Goal: Information Seeking & Learning: Learn about a topic

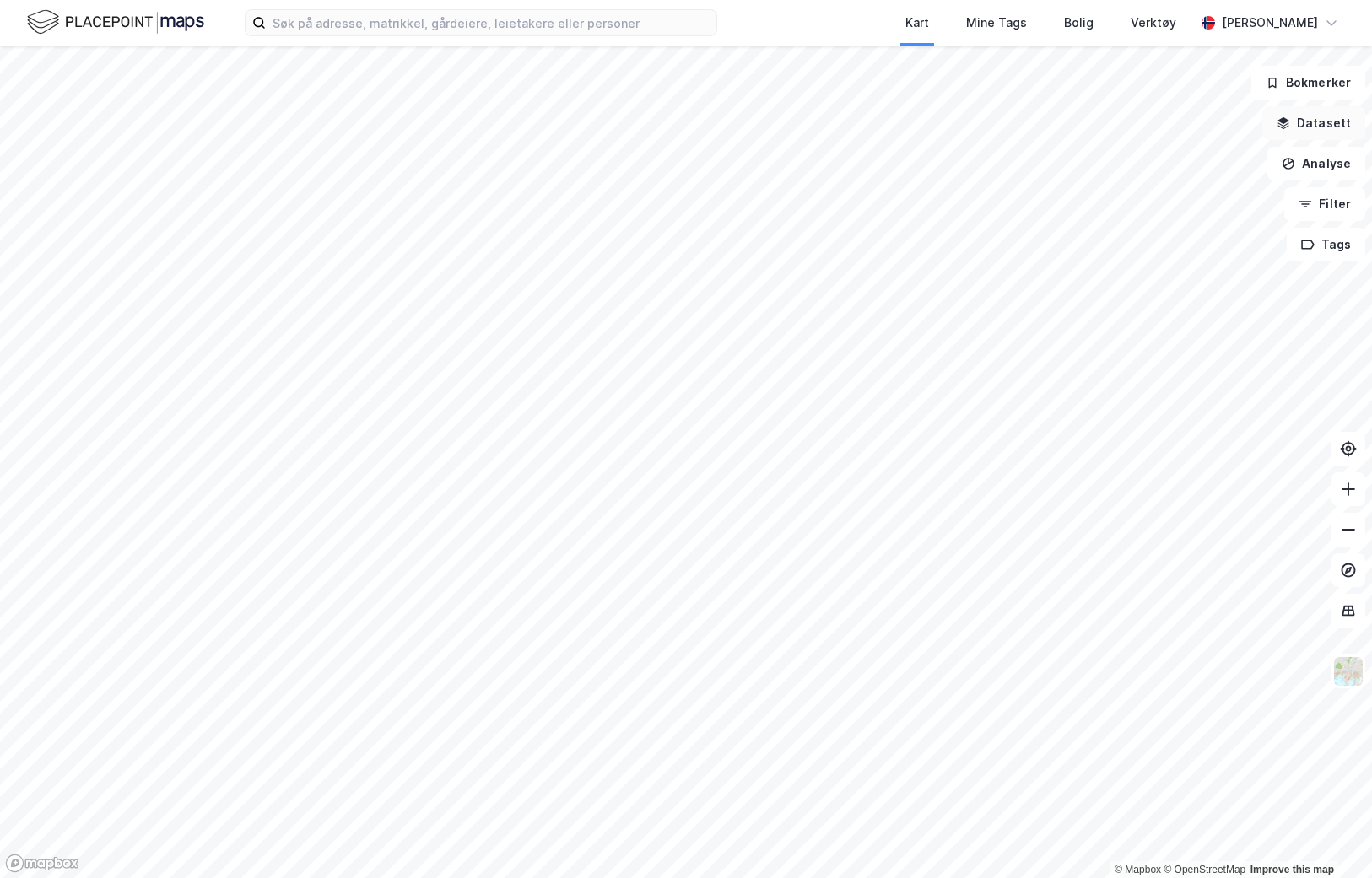
click at [1334, 127] on button "Datasett" at bounding box center [1314, 123] width 103 height 33
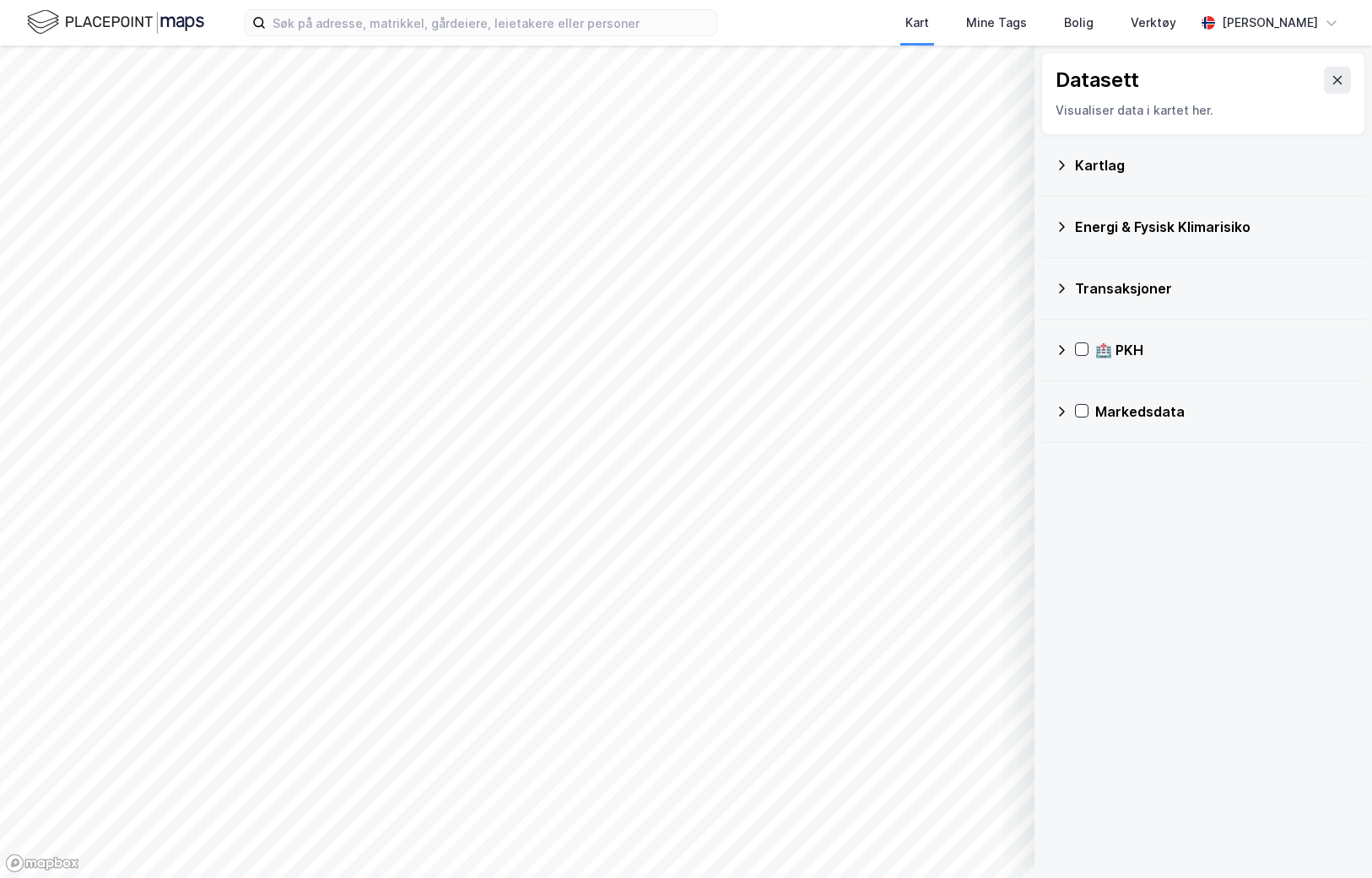
click at [1064, 225] on icon at bounding box center [1061, 226] width 13 height 13
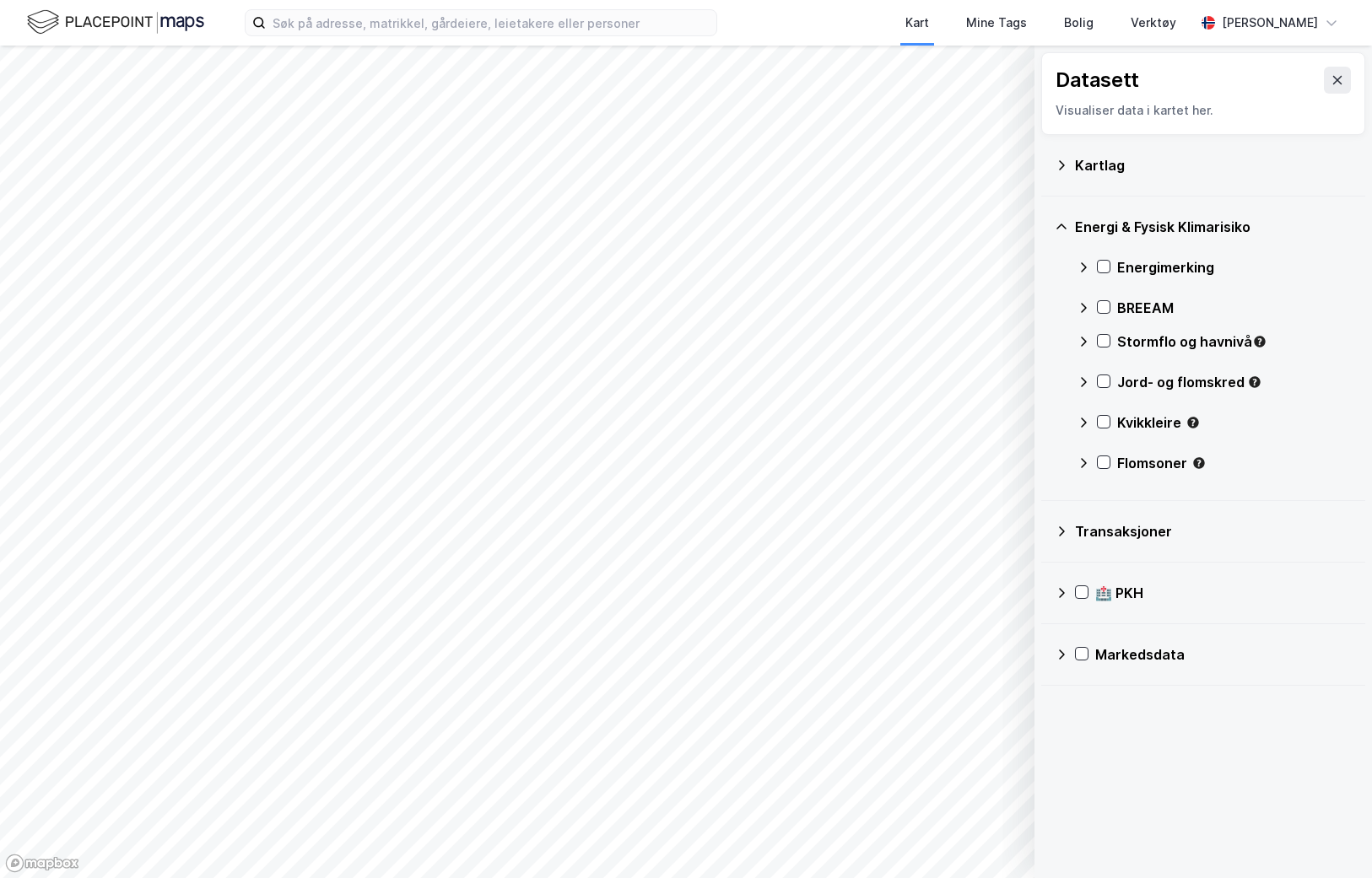
click at [1061, 650] on icon at bounding box center [1061, 654] width 13 height 13
click at [1062, 650] on icon at bounding box center [1061, 654] width 13 height 13
click at [1085, 302] on icon at bounding box center [1084, 308] width 13 height 13
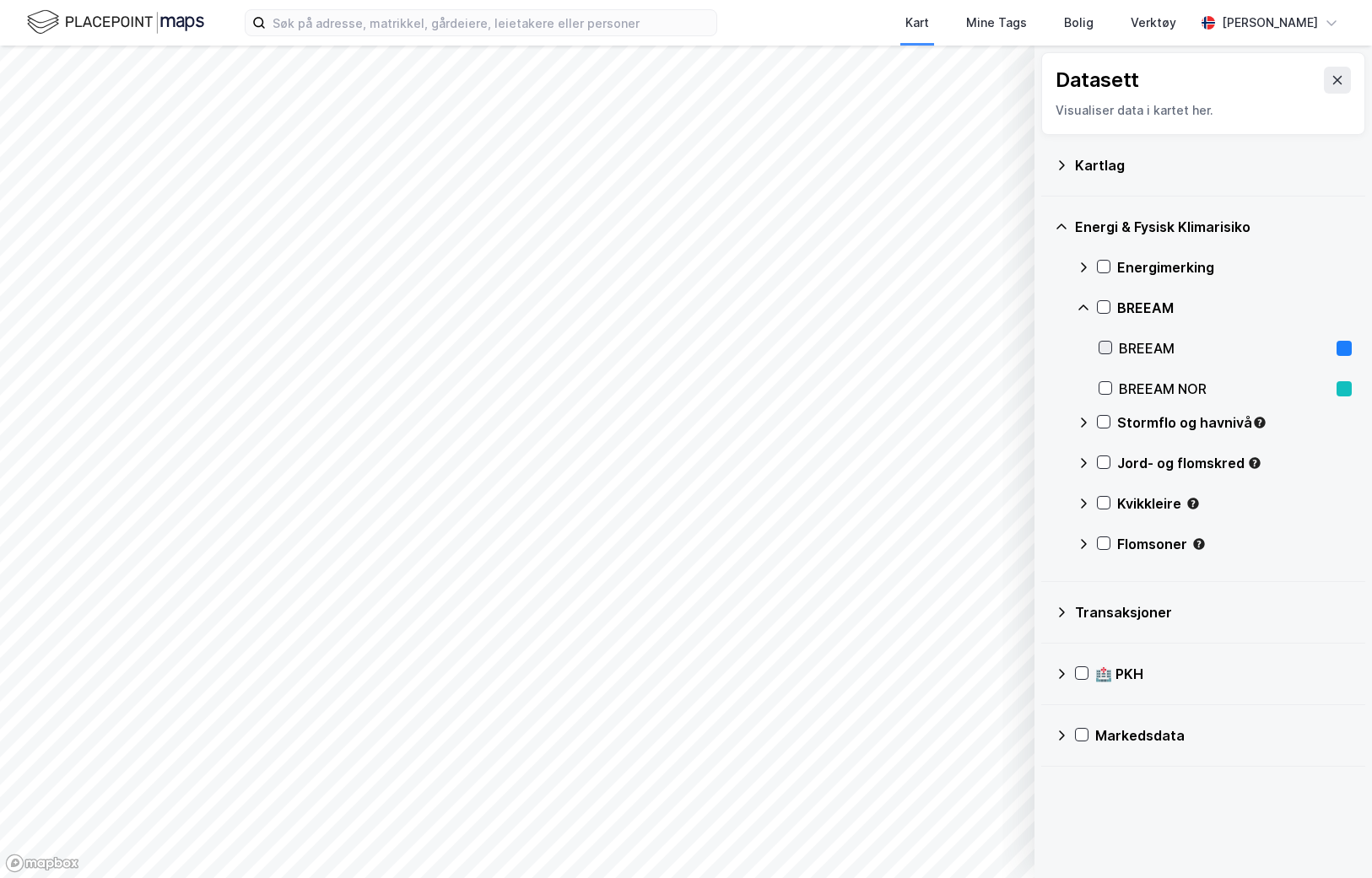
click at [1107, 353] on icon at bounding box center [1105, 347] width 11 height 11
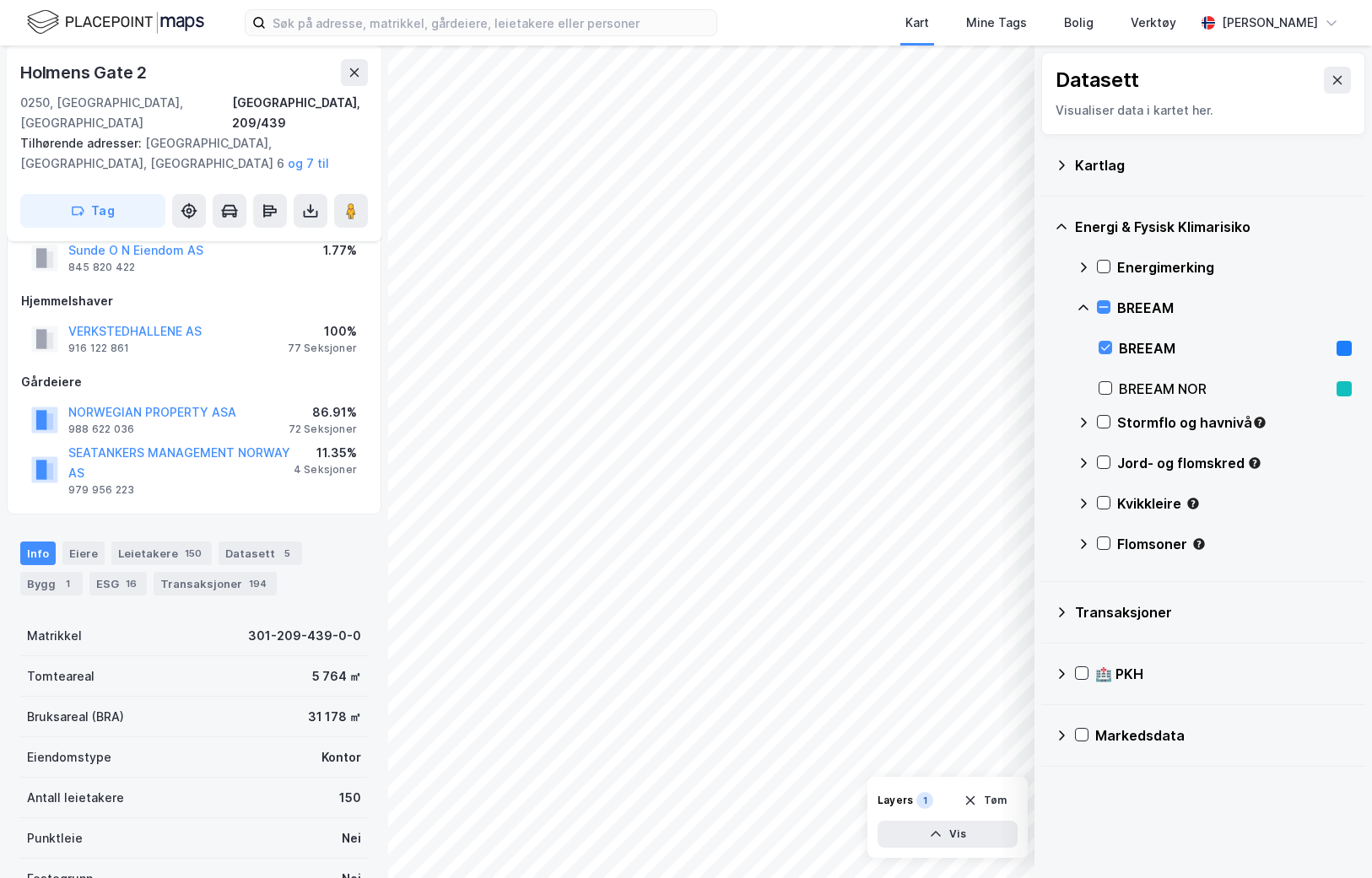
scroll to position [163, 0]
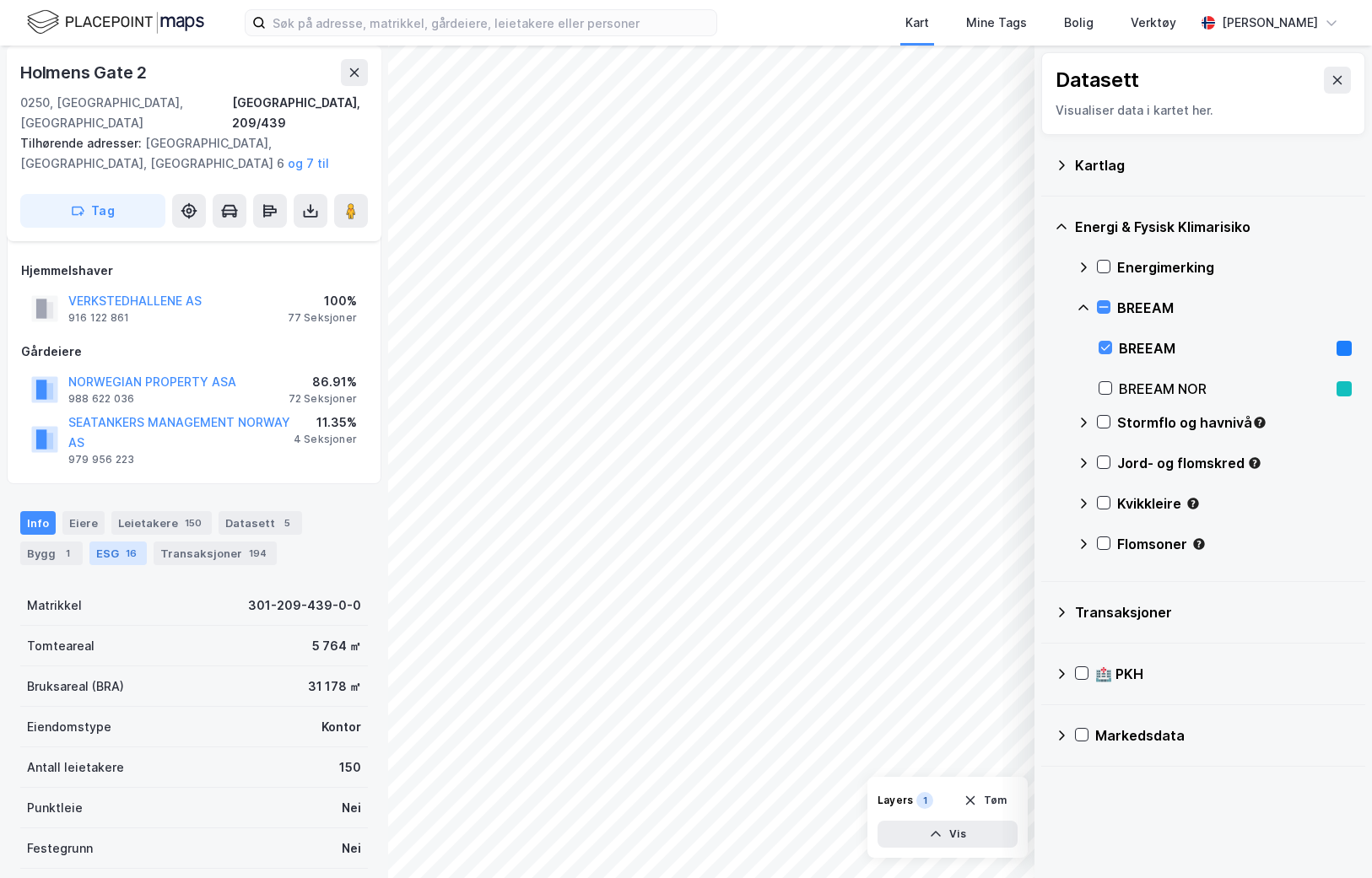
click at [89, 541] on div "ESG 16" at bounding box center [118, 553] width 57 height 24
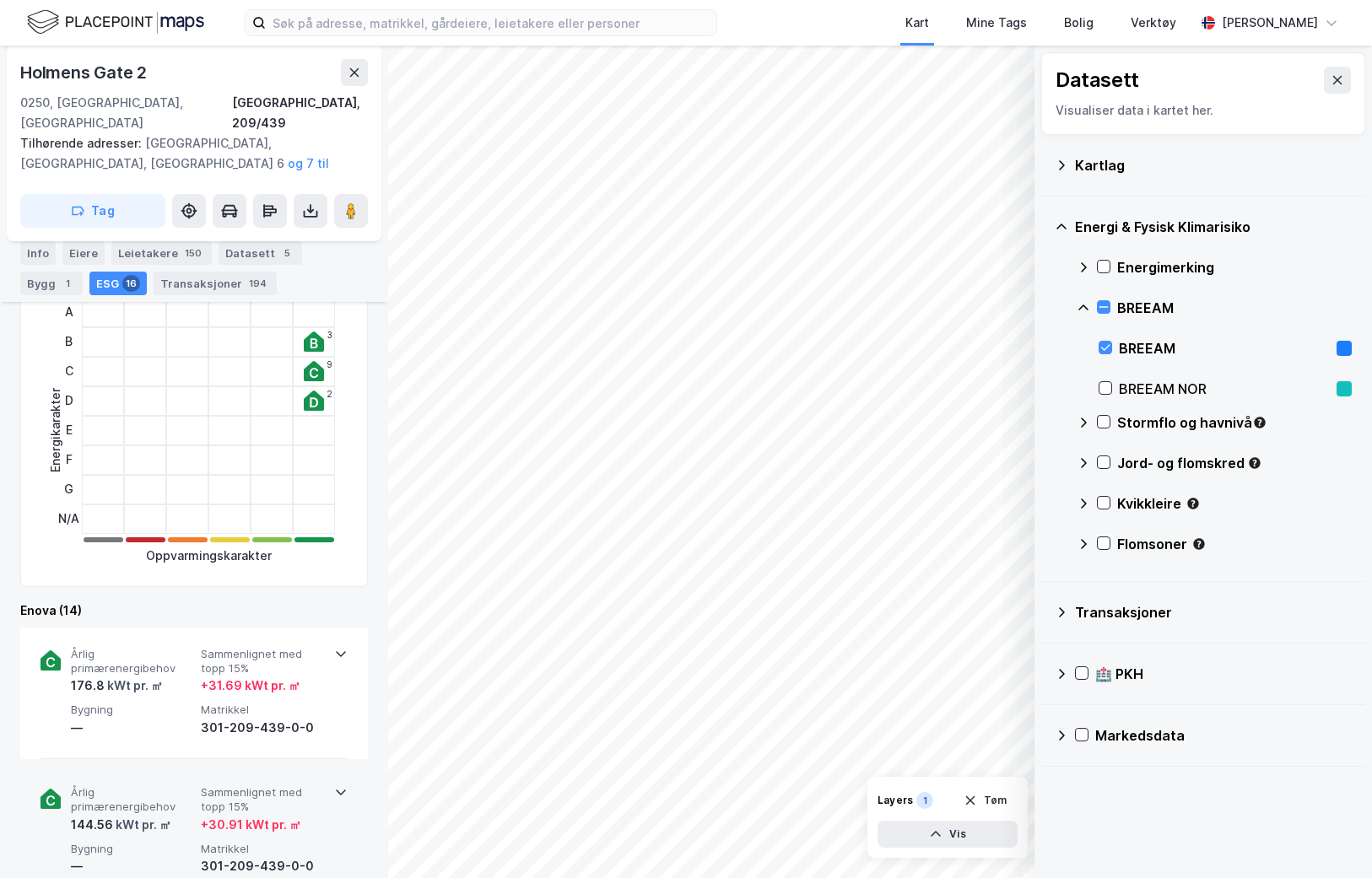
scroll to position [528, 0]
